Goal: Use online tool/utility: Utilize a website feature to perform a specific function

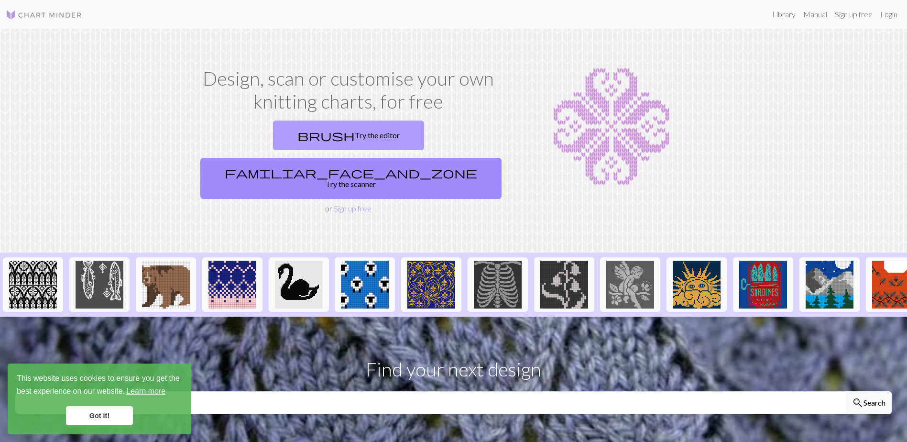
click at [295, 141] on link "brush Try the editor" at bounding box center [348, 136] width 151 height 30
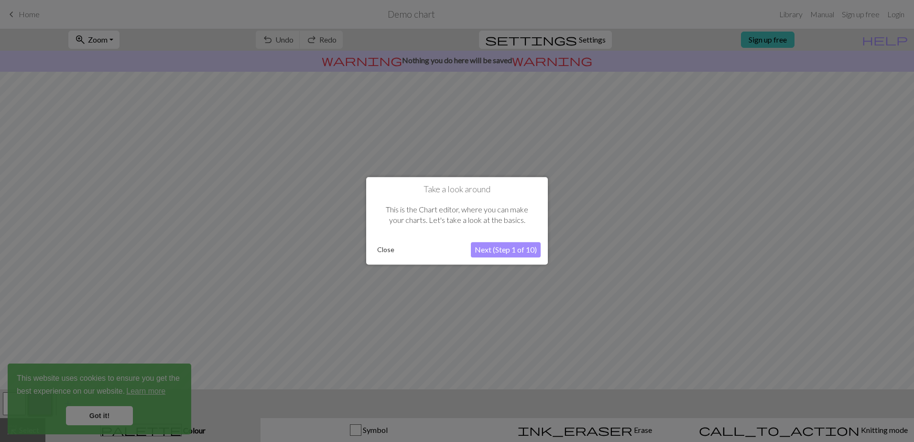
click at [506, 252] on button "Next (Step 1 of 10)" at bounding box center [506, 249] width 70 height 15
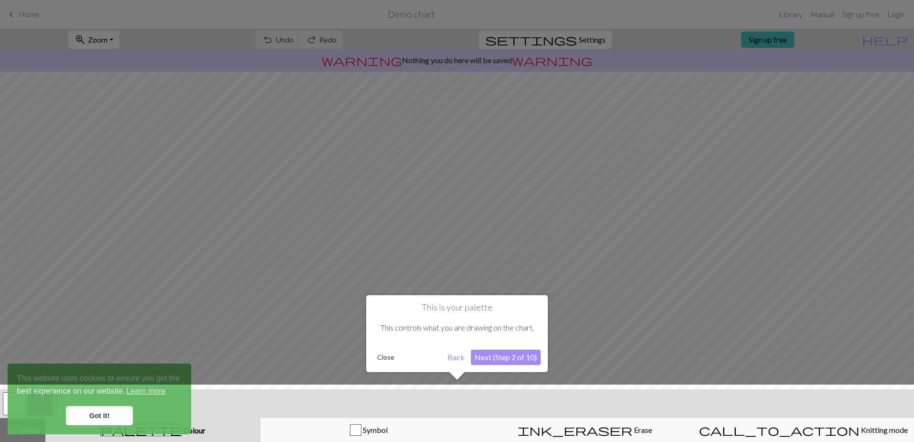
click at [497, 354] on button "Next (Step 2 of 10)" at bounding box center [506, 357] width 70 height 15
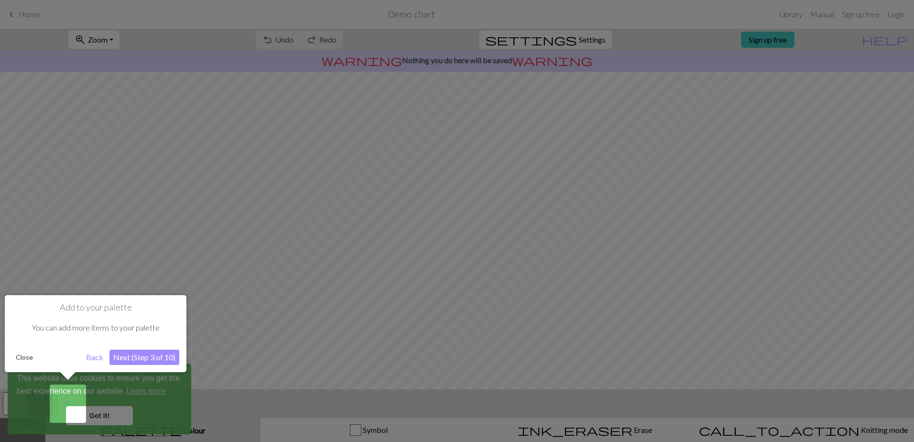
click at [155, 361] on button "Next (Step 3 of 10)" at bounding box center [145, 357] width 70 height 15
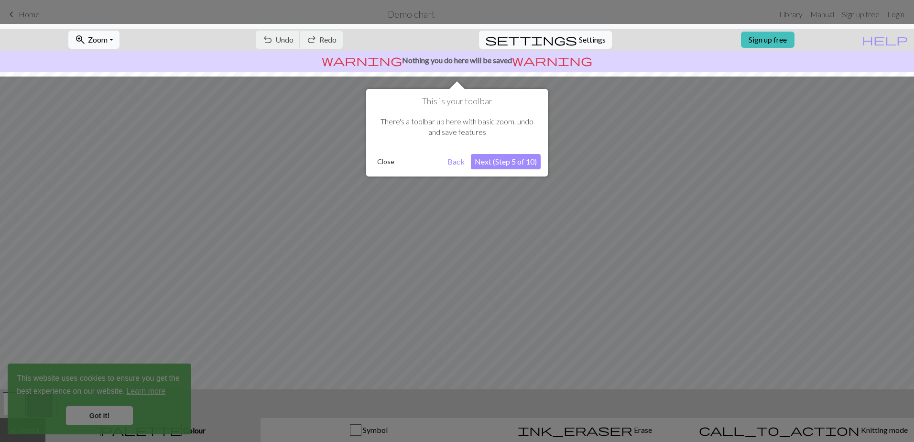
click at [518, 162] on button "Next (Step 5 of 10)" at bounding box center [506, 161] width 70 height 15
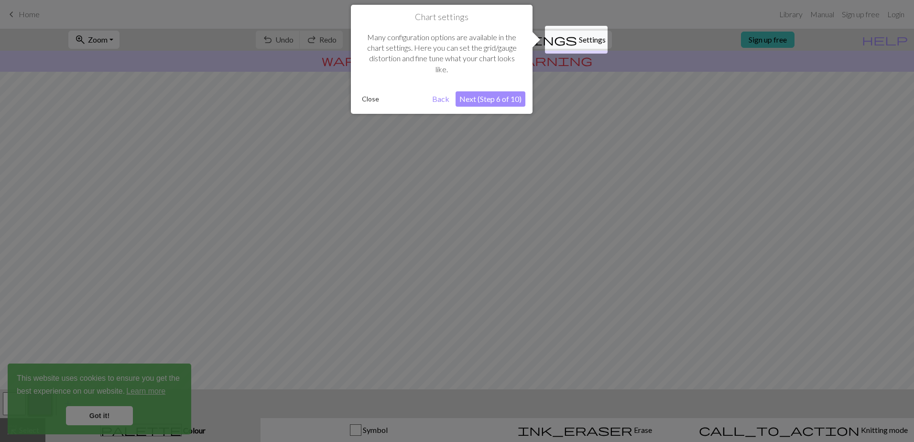
click at [493, 99] on button "Next (Step 6 of 10)" at bounding box center [491, 98] width 70 height 15
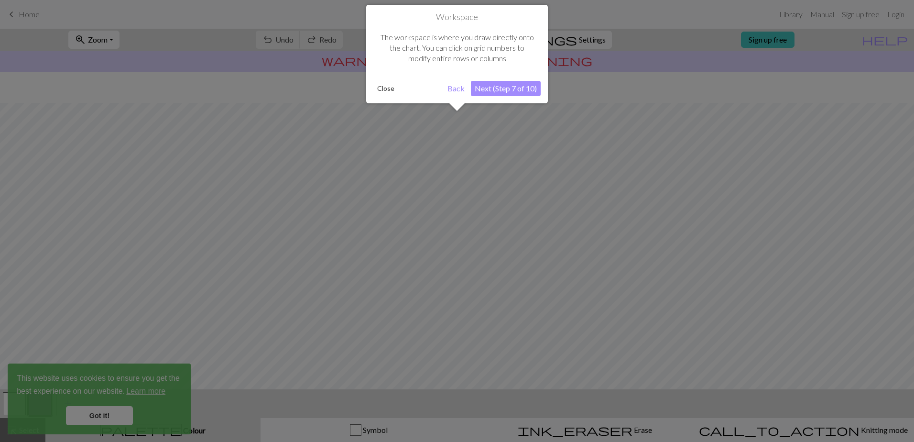
scroll to position [39, 0]
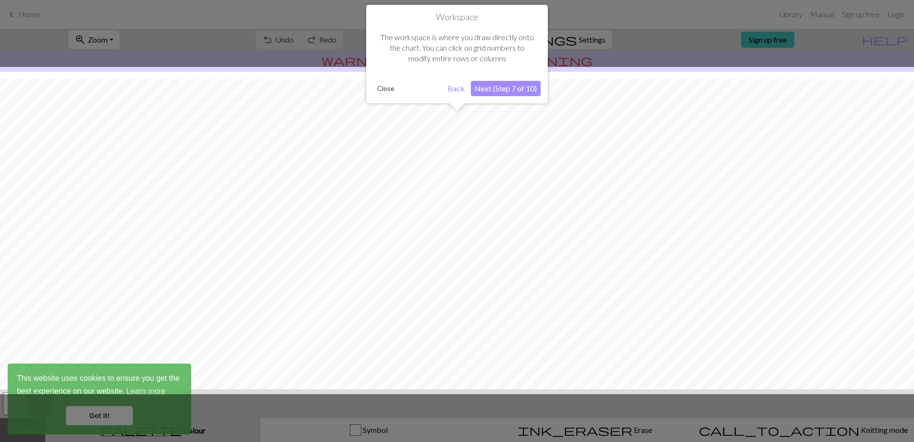
click at [489, 94] on button "Next (Step 7 of 10)" at bounding box center [506, 88] width 70 height 15
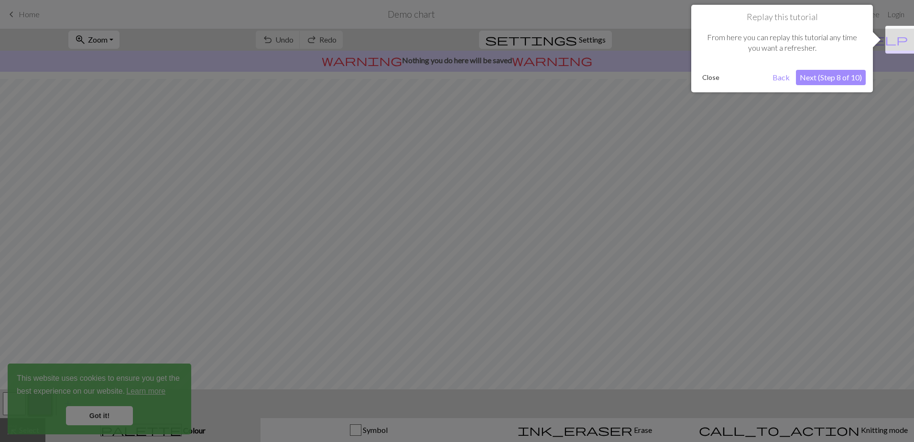
click at [848, 73] on button "Next (Step 8 of 10)" at bounding box center [831, 77] width 70 height 15
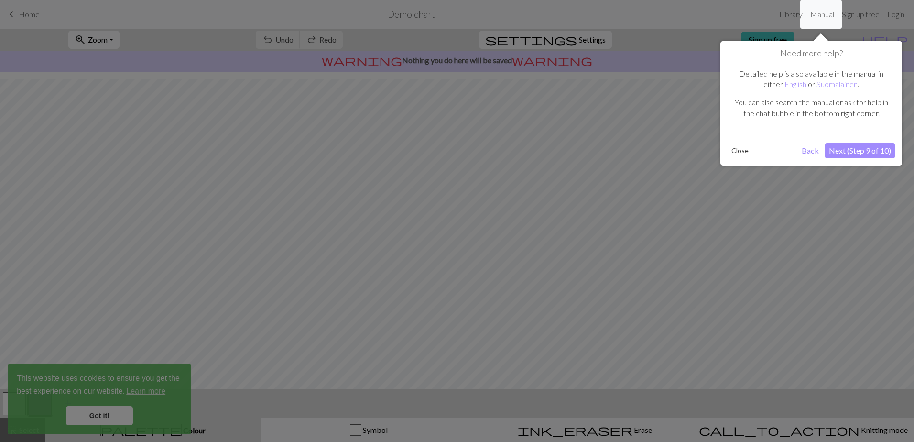
click at [853, 150] on button "Next (Step 9 of 10)" at bounding box center [860, 150] width 70 height 15
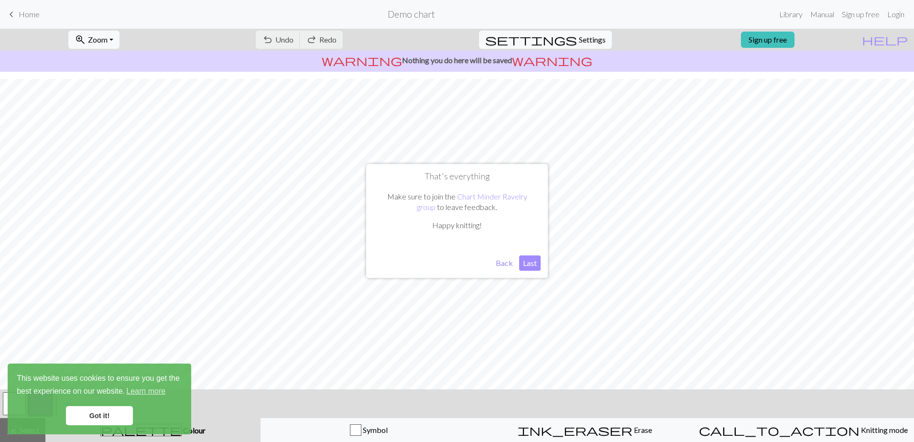
click at [530, 265] on button "Last" at bounding box center [530, 262] width 22 height 15
click at [112, 417] on link "Got it!" at bounding box center [99, 415] width 67 height 19
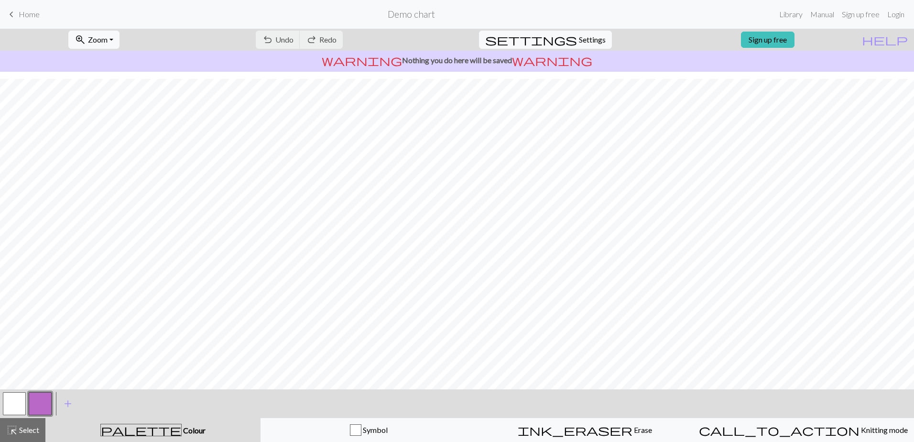
click at [18, 407] on button "button" at bounding box center [14, 403] width 23 height 23
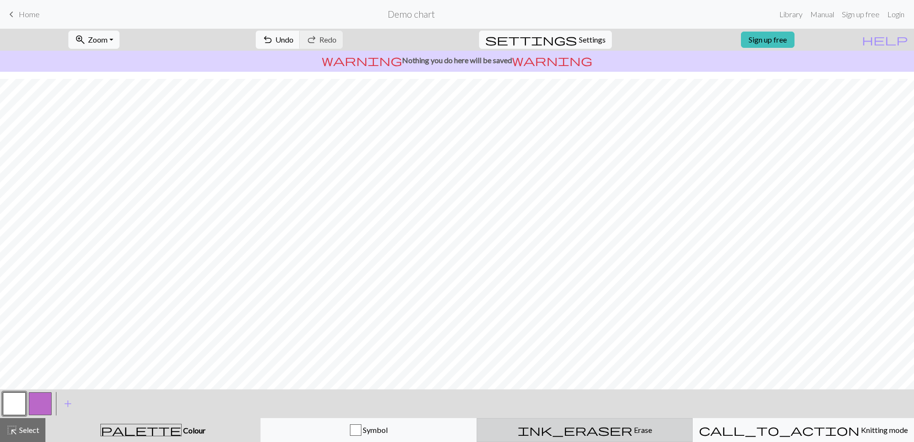
click at [578, 422] on button "ink_eraser Erase Erase" at bounding box center [585, 430] width 216 height 24
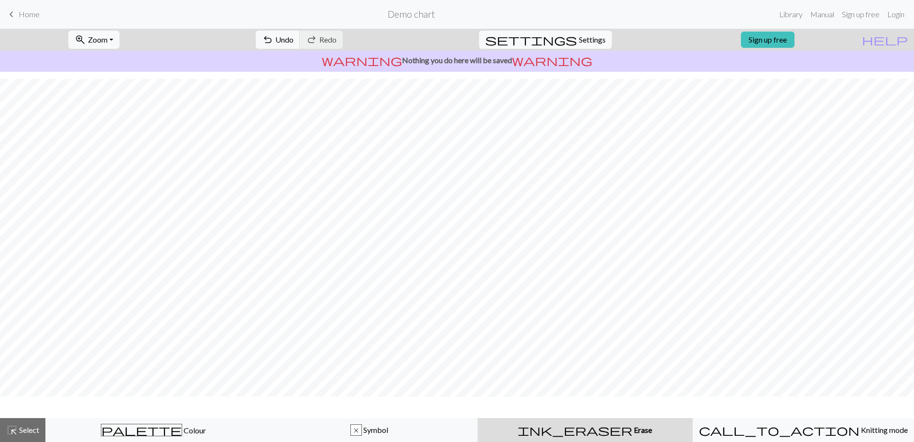
scroll to position [10, 0]
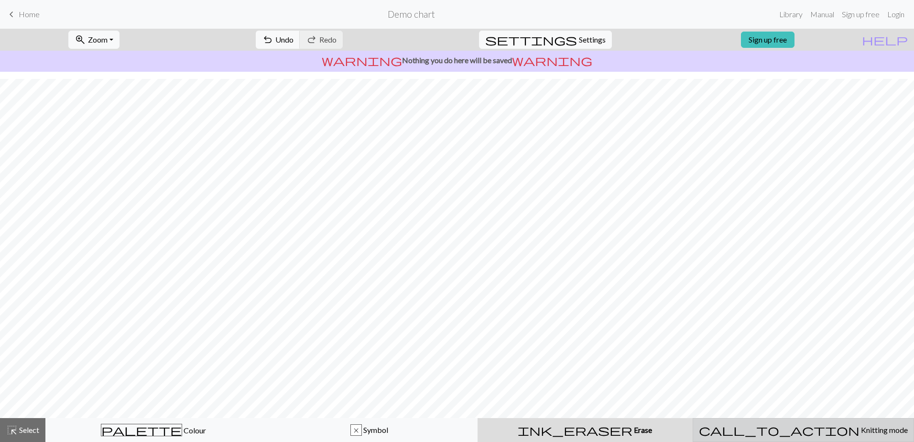
click at [782, 429] on span "call_to_action" at bounding box center [779, 429] width 161 height 13
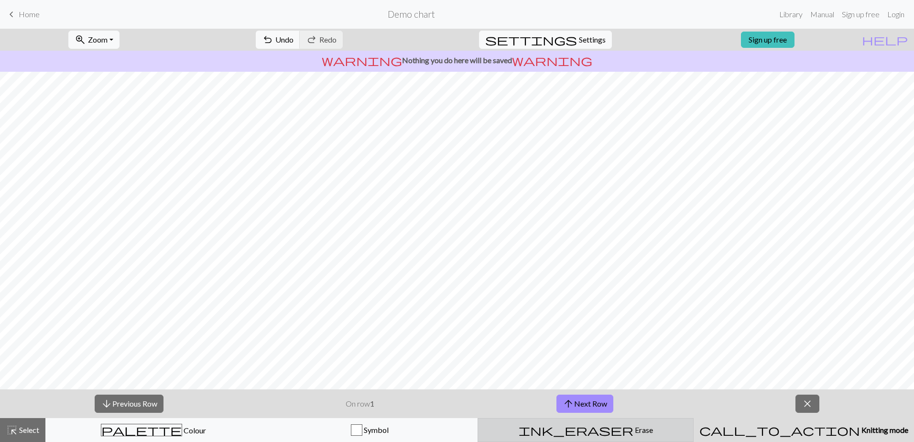
click at [609, 428] on div "ink_eraser Erase Erase" at bounding box center [586, 429] width 204 height 11
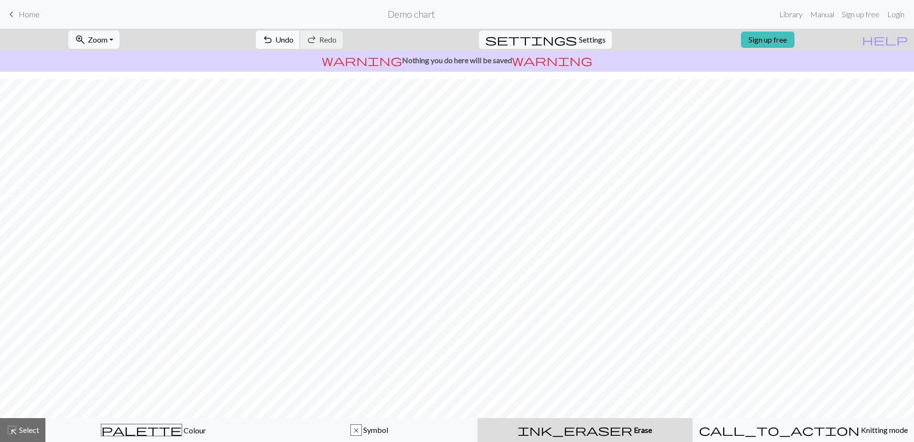
click at [274, 33] on span "undo" at bounding box center [267, 39] width 11 height 13
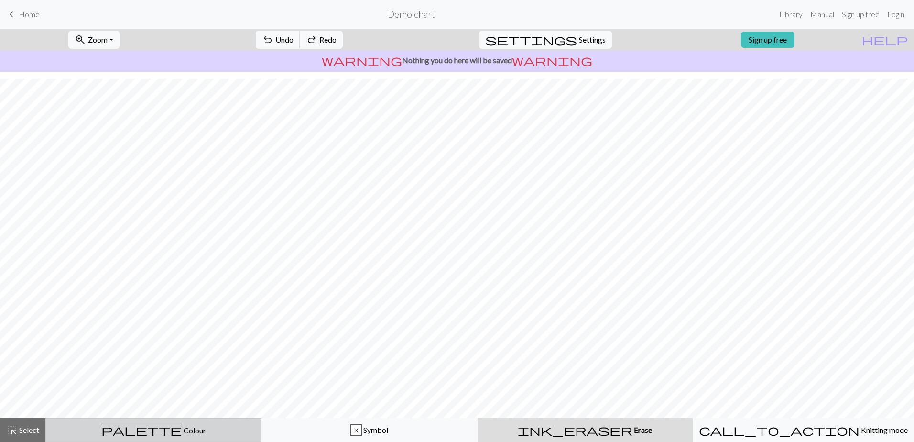
click at [138, 428] on span "palette" at bounding box center [141, 429] width 80 height 13
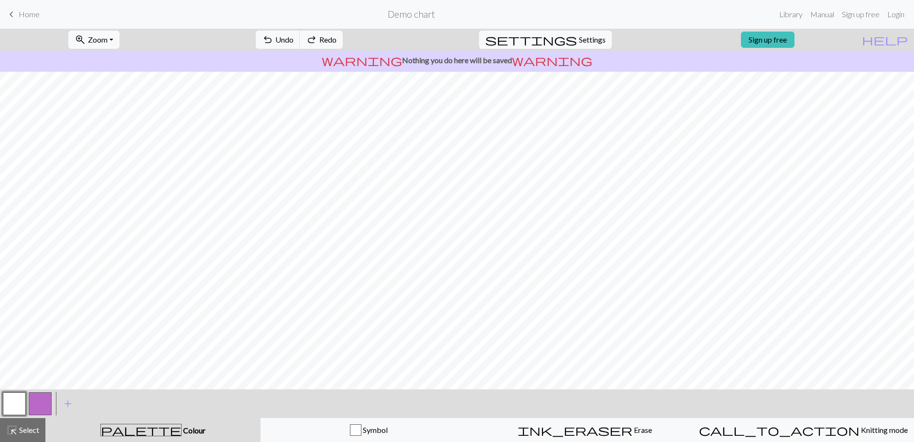
click at [36, 403] on button "button" at bounding box center [40, 403] width 23 height 23
click at [142, 430] on span "palette" at bounding box center [141, 429] width 80 height 13
click at [62, 405] on span "add" at bounding box center [67, 403] width 11 height 13
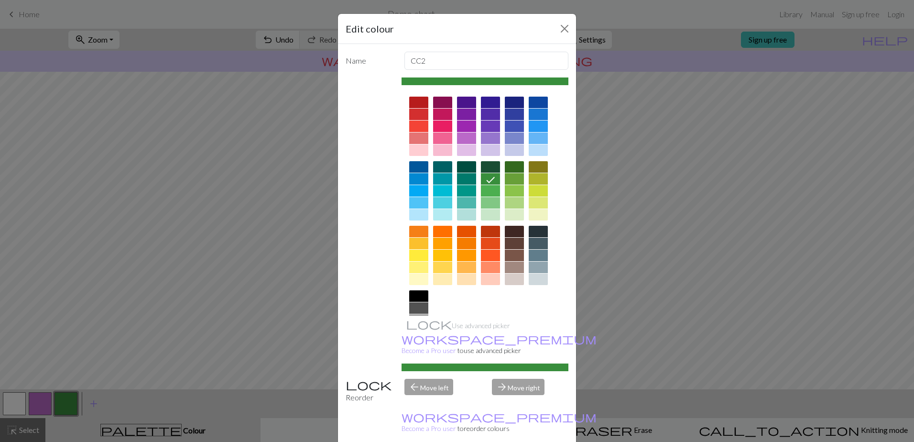
click at [416, 110] on div at bounding box center [418, 114] width 19 height 11
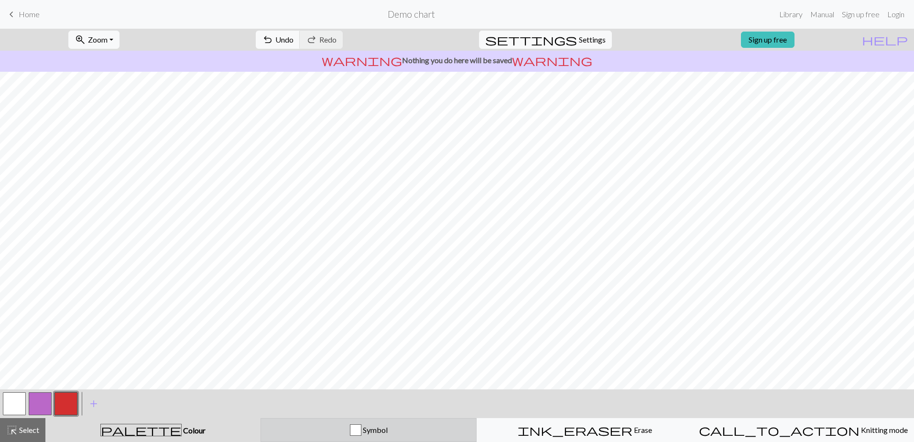
click at [334, 435] on div "Symbol" at bounding box center [369, 429] width 204 height 11
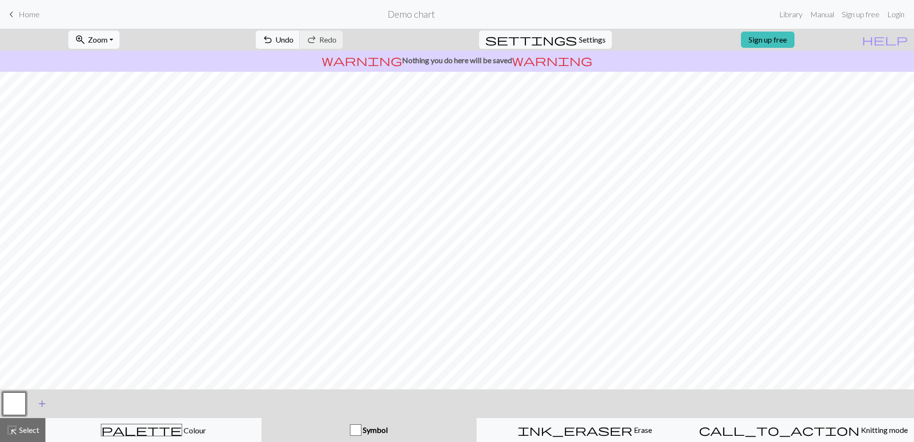
click at [41, 409] on span "add" at bounding box center [41, 403] width 11 height 13
click at [40, 401] on button "button" at bounding box center [40, 403] width 23 height 23
click at [64, 401] on span "add" at bounding box center [67, 403] width 11 height 13
click at [66, 402] on button "button" at bounding box center [66, 403] width 23 height 23
click at [11, 424] on span "highlight_alt" at bounding box center [11, 429] width 11 height 13
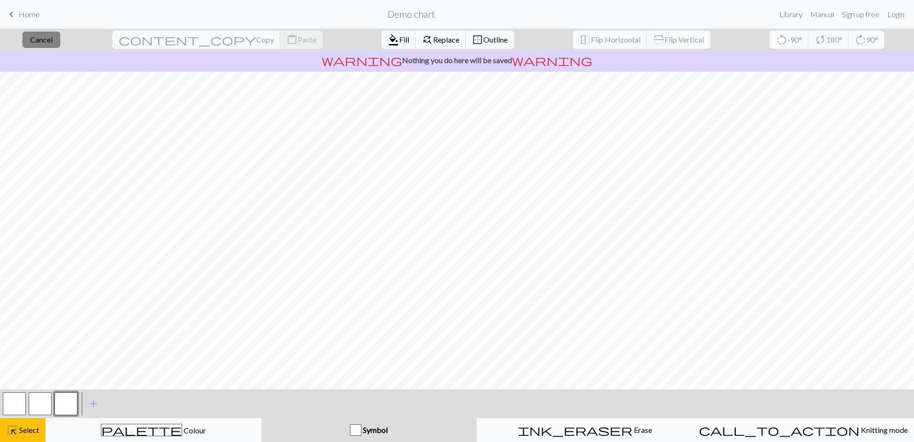
click at [49, 32] on button "close Cancel" at bounding box center [41, 40] width 38 height 16
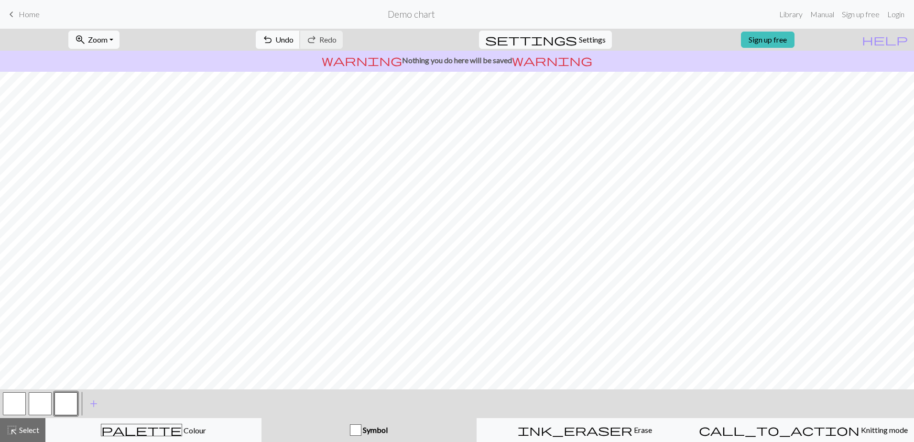
click at [294, 35] on span "Undo" at bounding box center [284, 39] width 18 height 9
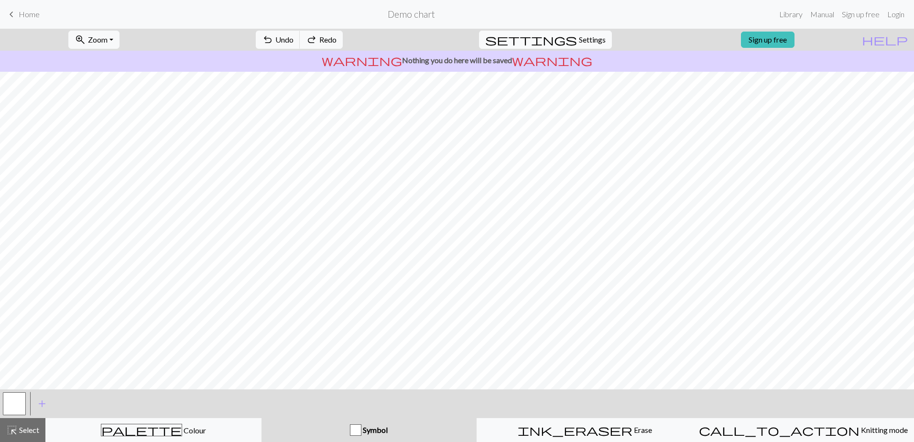
click at [579, 37] on span "Settings" at bounding box center [592, 39] width 27 height 11
select select "aran"
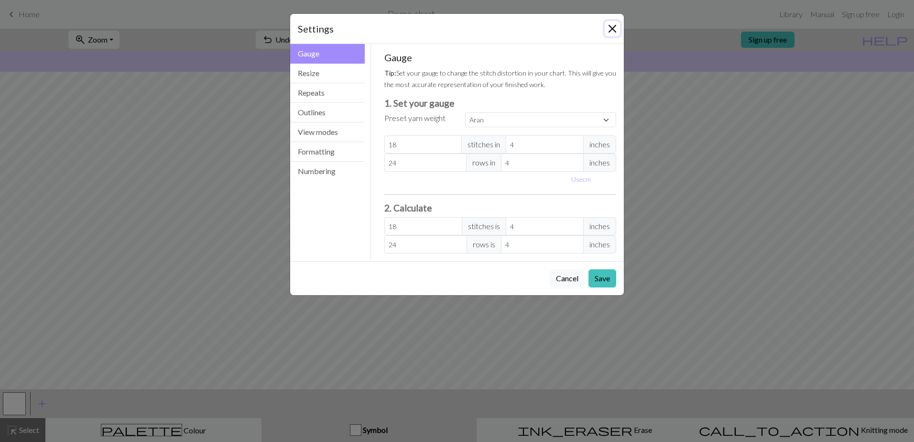
click at [612, 32] on button "Close" at bounding box center [612, 28] width 15 height 15
